Goal: Task Accomplishment & Management: Manage account settings

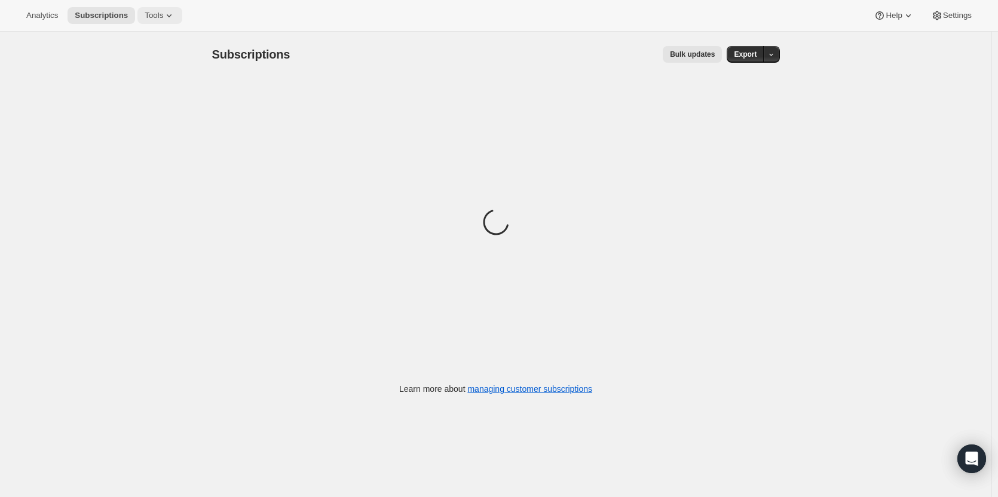
click at [163, 12] on icon at bounding box center [169, 16] width 12 height 12
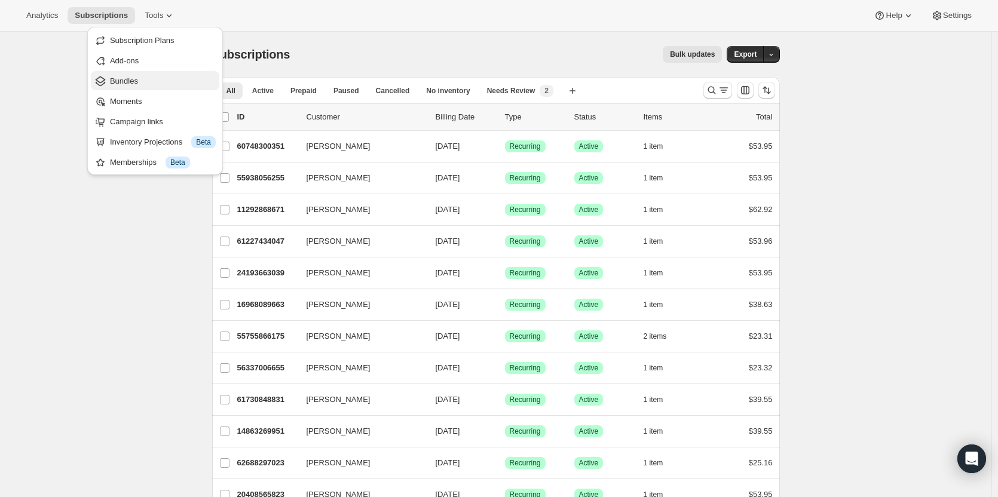
click at [140, 81] on span "Bundles" at bounding box center [163, 81] width 106 height 12
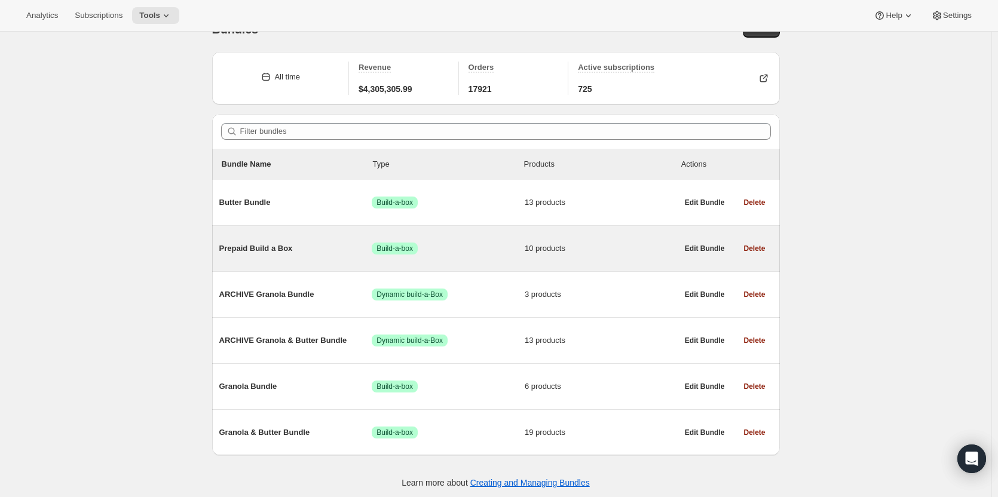
scroll to position [32, 0]
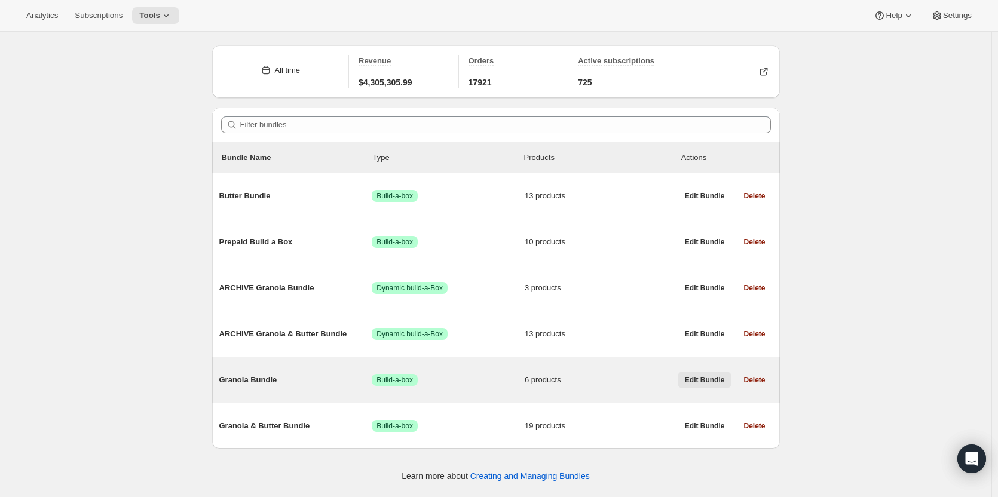
click at [694, 384] on span "Edit Bundle" at bounding box center [705, 380] width 40 height 10
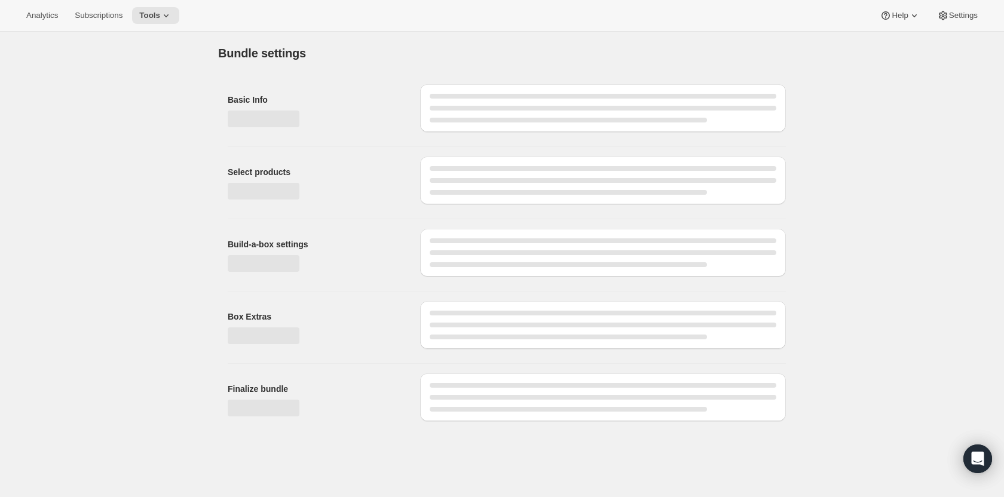
type input "Granola Bundle"
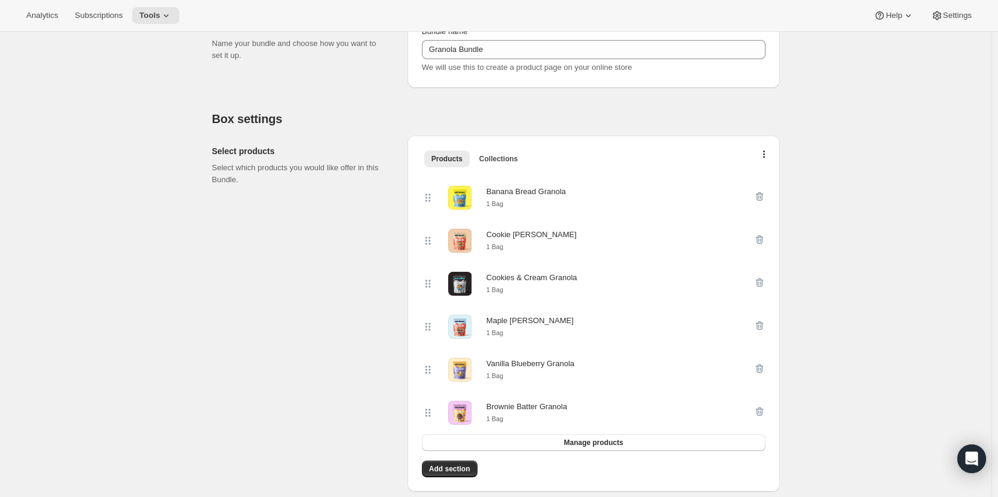
scroll to position [179, 0]
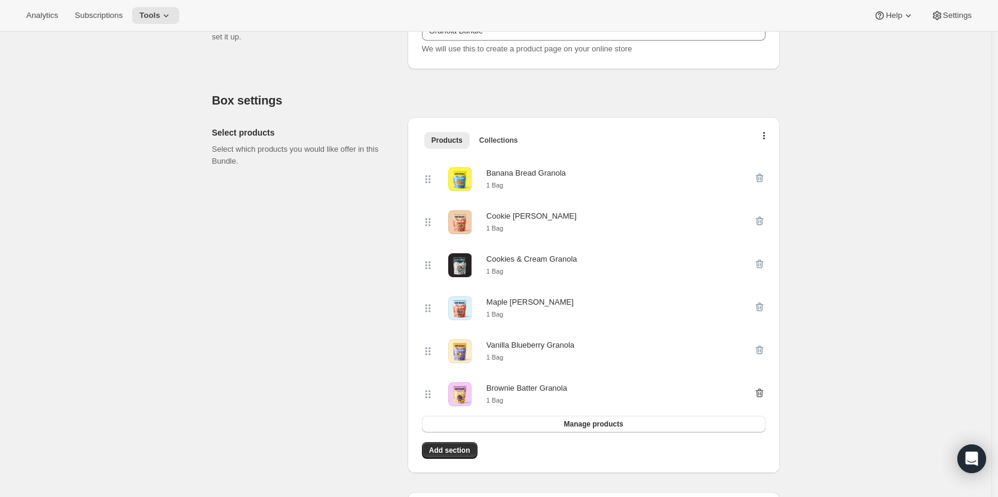
click at [758, 396] on icon "button" at bounding box center [760, 393] width 12 height 12
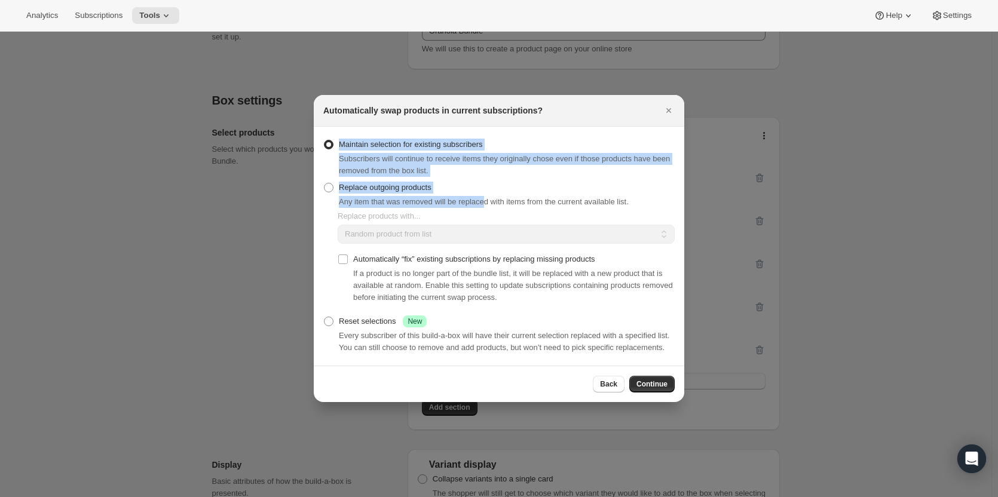
drag, startPoint x: 382, startPoint y: 154, endPoint x: 485, endPoint y: 199, distance: 111.6
click at [485, 199] on section "Maintain selection for existing subscribers Subscribers will continue to receiv…" at bounding box center [499, 246] width 370 height 239
click at [485, 199] on span "Any item that was removed will be replaced with items from the current availabl…" at bounding box center [484, 201] width 290 height 9
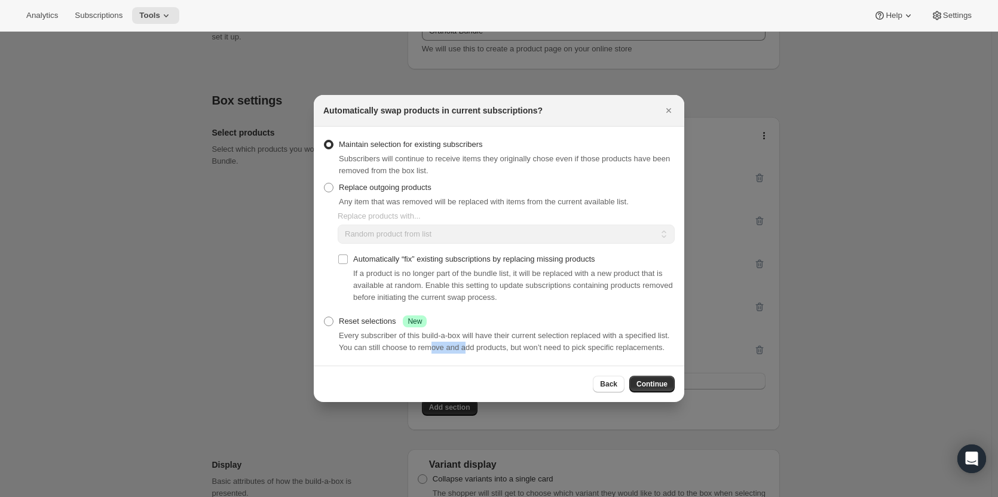
drag, startPoint x: 430, startPoint y: 342, endPoint x: 466, endPoint y: 350, distance: 37.4
click at [466, 350] on div "Every subscriber of this build-a-box will have their current selection replaced…" at bounding box center [507, 342] width 336 height 24
click at [405, 187] on span "Replace outgoing products" at bounding box center [385, 187] width 93 height 9
click at [324, 183] on input "Replace outgoing products" at bounding box center [324, 183] width 1 height 1
radio input "true"
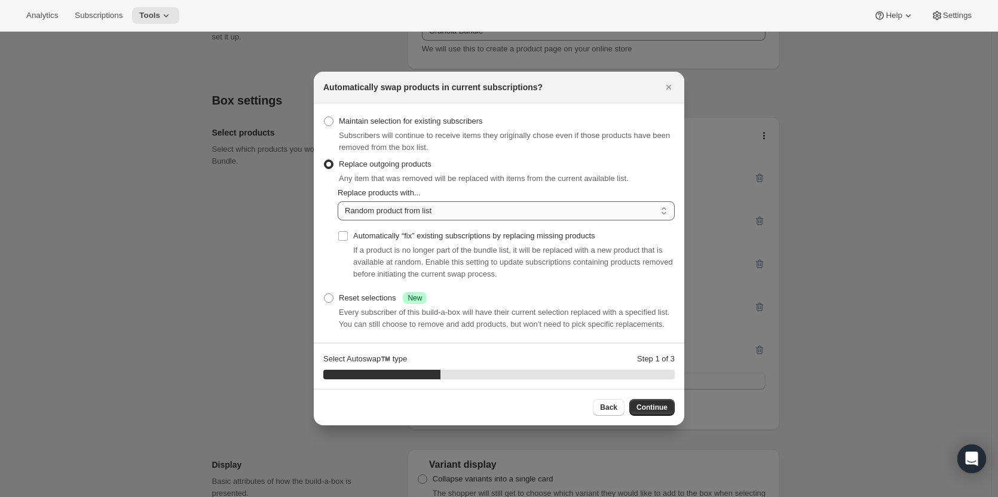
click at [442, 213] on select "Random product from list Matching product type Select specific replacements" at bounding box center [506, 210] width 337 height 19
click at [666, 84] on icon "Close" at bounding box center [669, 87] width 12 height 12
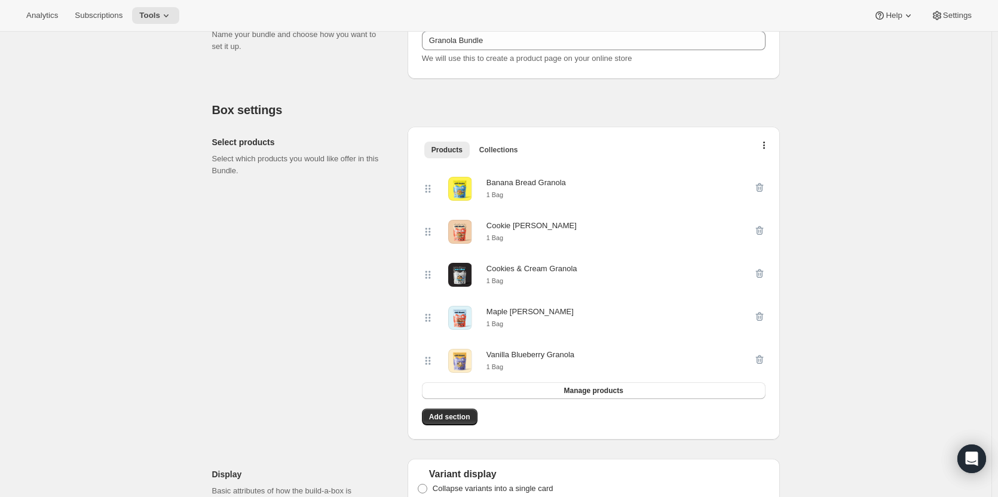
scroll to position [0, 0]
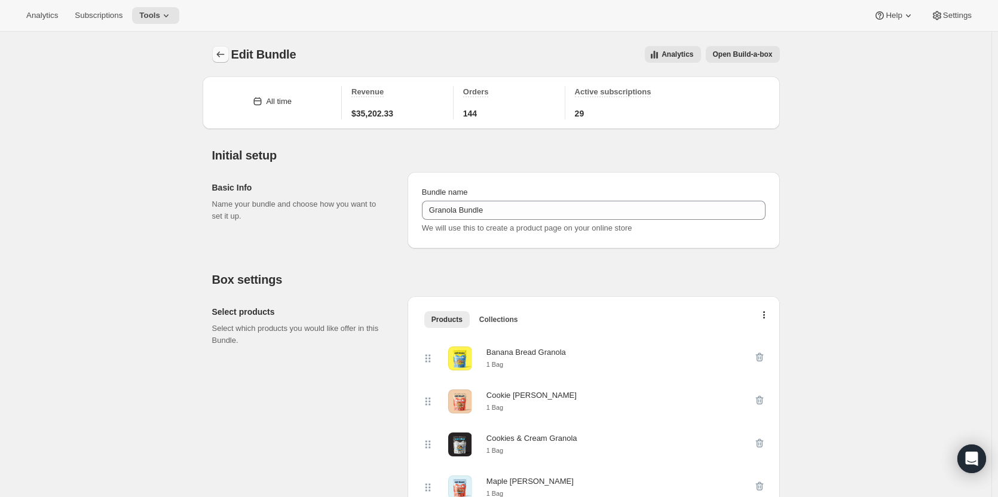
click at [229, 59] on button "Bundles" at bounding box center [220, 54] width 17 height 17
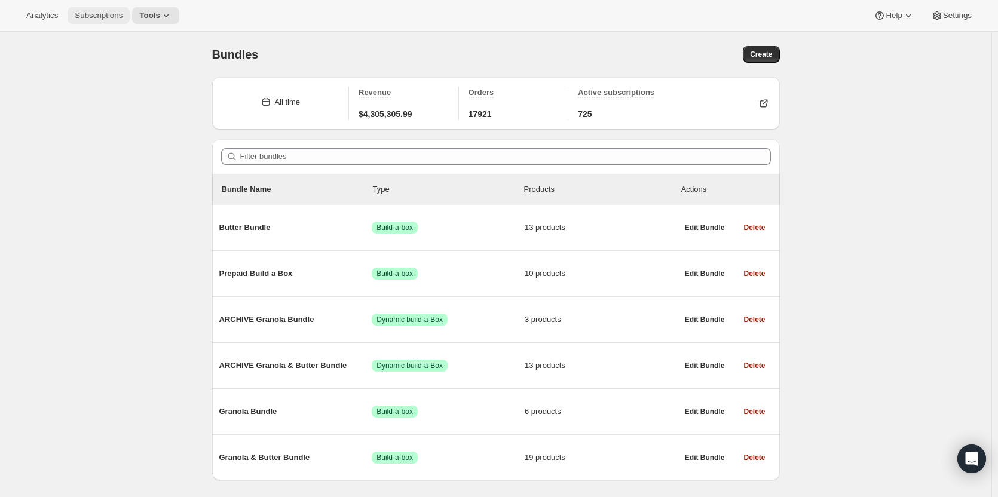
click at [99, 17] on span "Subscriptions" at bounding box center [99, 16] width 48 height 10
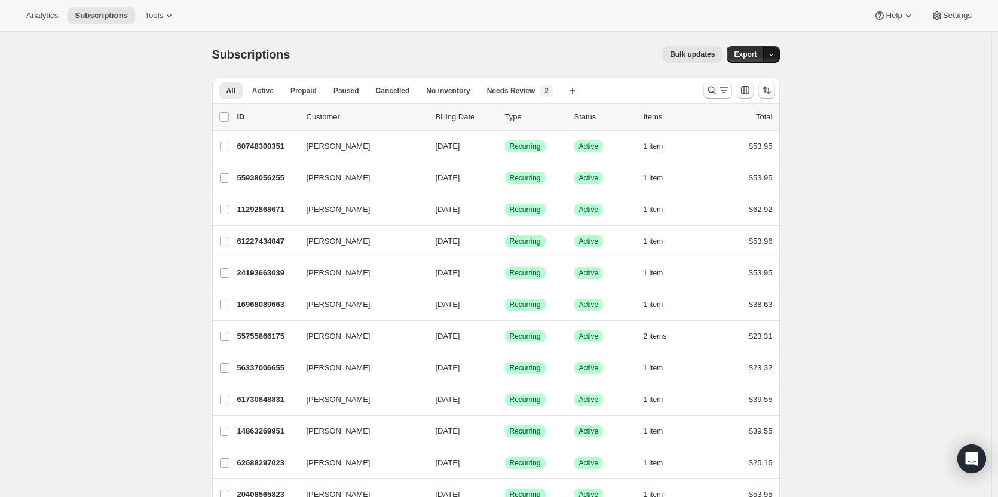
click at [771, 56] on icon "button" at bounding box center [771, 55] width 8 height 8
click at [762, 58] on button "Export" at bounding box center [745, 54] width 37 height 17
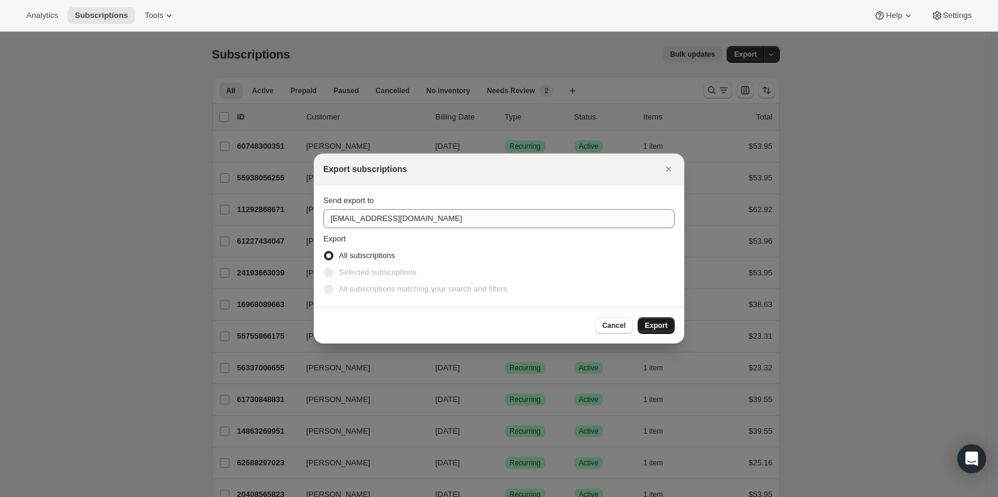
click at [654, 322] on span "Export" at bounding box center [656, 326] width 23 height 10
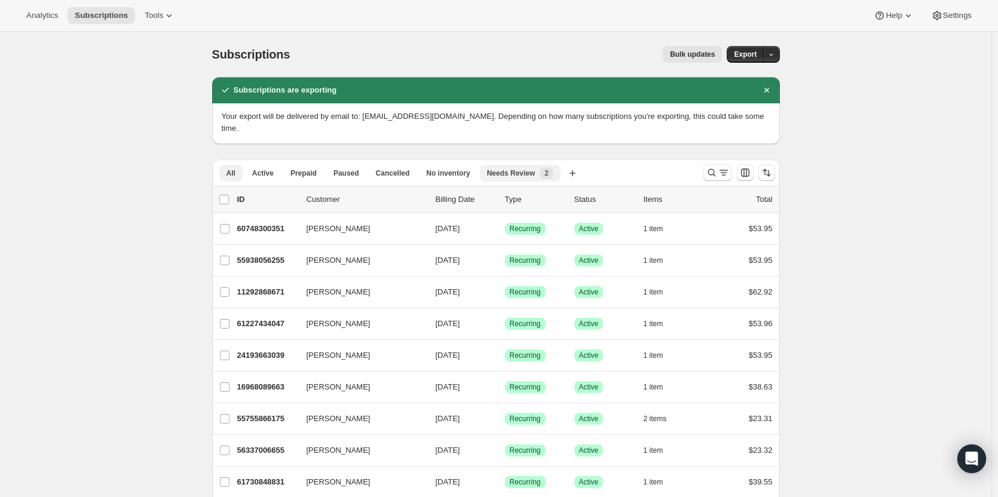
click at [507, 169] on span "Needs Review" at bounding box center [511, 174] width 48 height 10
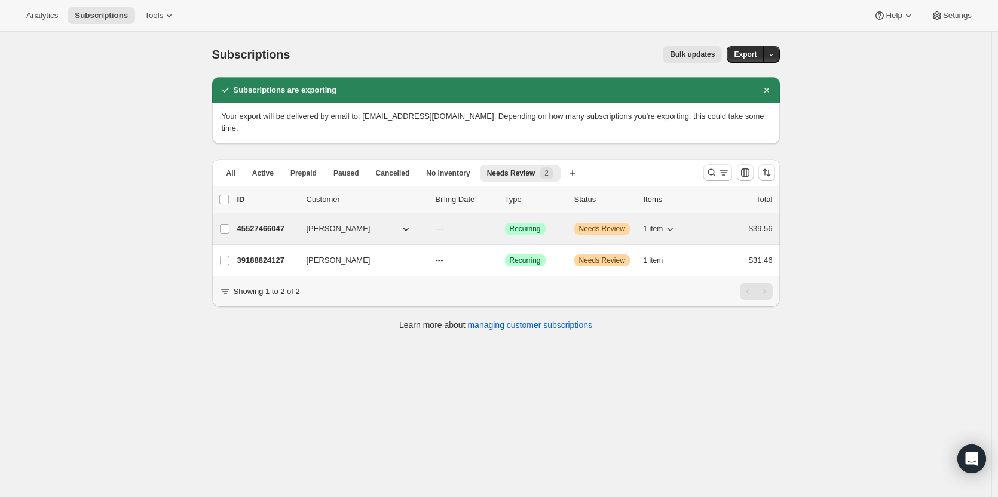
click at [673, 223] on icon "button" at bounding box center [670, 229] width 12 height 12
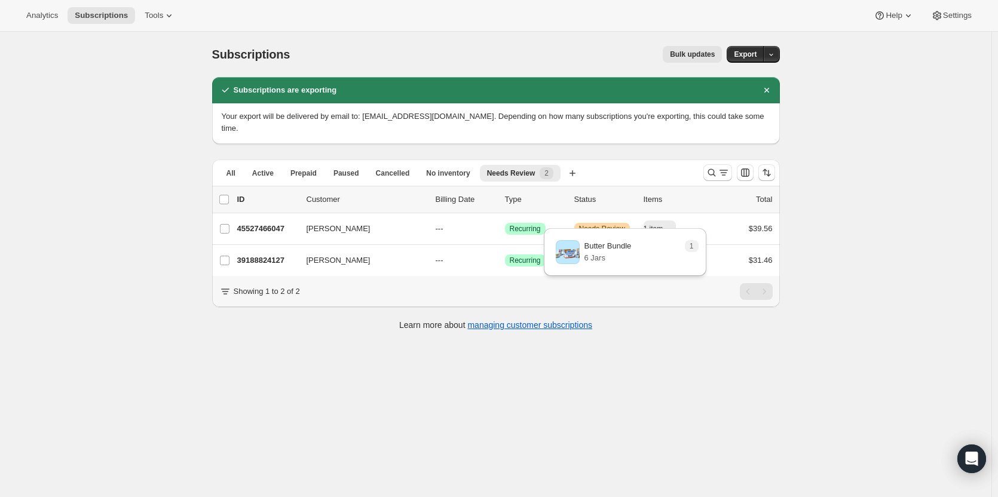
click at [866, 249] on div "Subscriptions. This page is ready Subscriptions Bulk updates More actions Bulk …" at bounding box center [495, 280] width 991 height 497
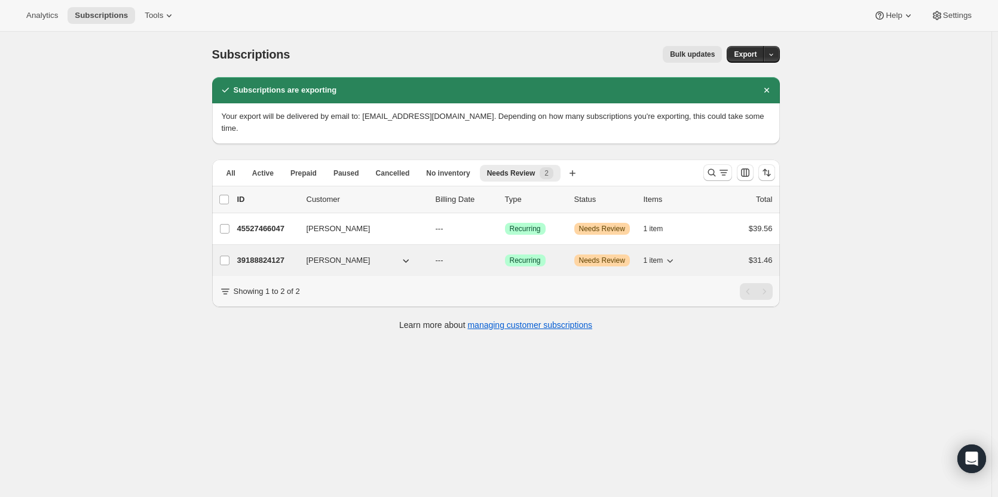
click at [663, 256] on span "1 item" at bounding box center [654, 261] width 20 height 10
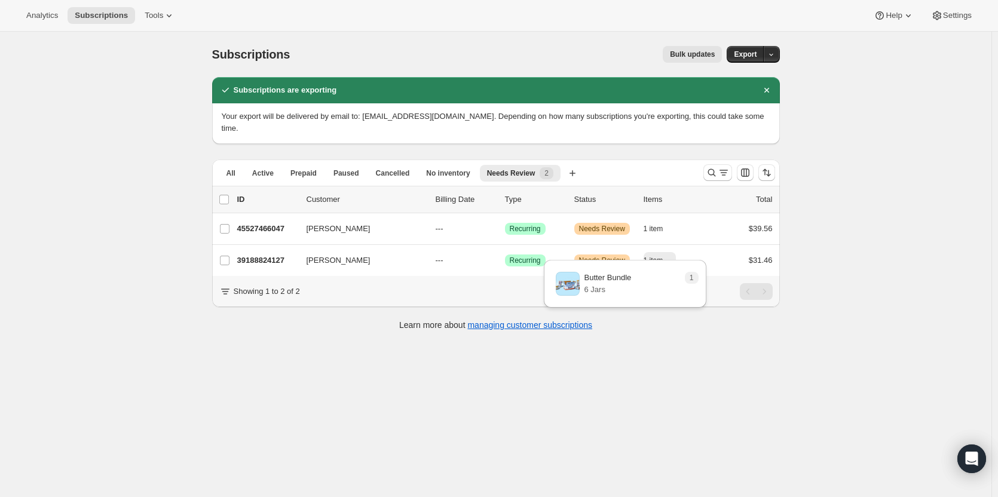
click at [713, 389] on div "Subscriptions. This page is ready Subscriptions Bulk updates More actions Bulk …" at bounding box center [495, 280] width 991 height 497
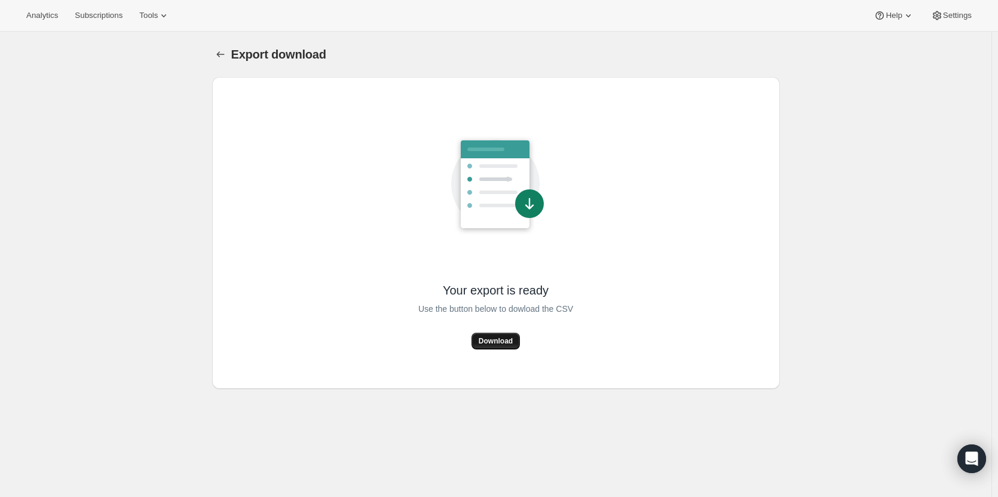
click at [497, 345] on span "Download" at bounding box center [496, 341] width 34 height 10
